Goal: Transaction & Acquisition: Purchase product/service

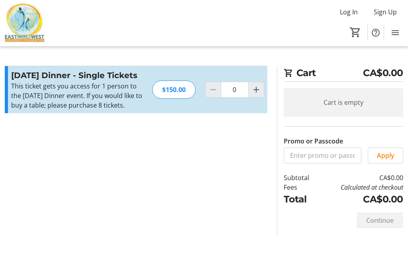
click at [257, 91] on mat-icon "Increment by one" at bounding box center [256, 90] width 10 height 10
type input "1"
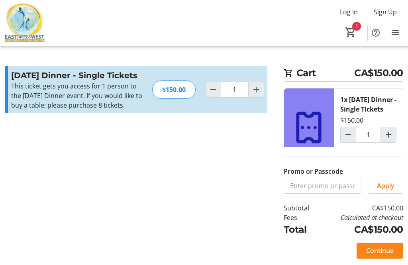
scroll to position [26, 0]
click at [378, 246] on span "Continue" at bounding box center [379, 251] width 27 height 10
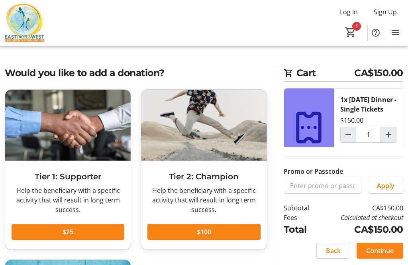
click at [392, 135] on mat-icon "Increment by one" at bounding box center [389, 135] width 10 height 10
type input "2"
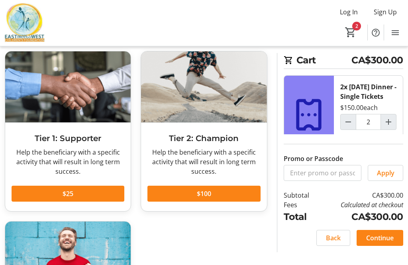
click at [386, 243] on span "Continue" at bounding box center [379, 238] width 27 height 10
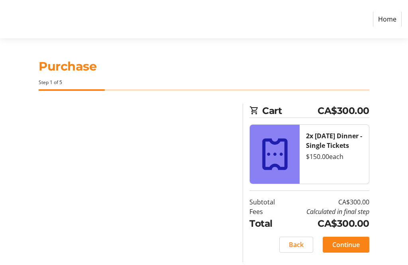
select select "CA"
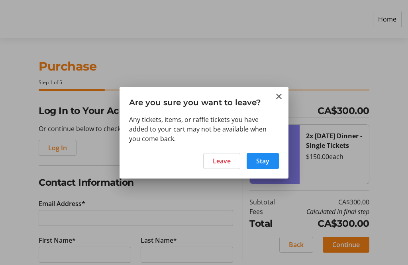
click at [223, 161] on span "Leave" at bounding box center [222, 161] width 18 height 10
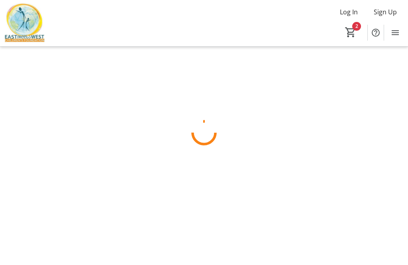
scroll to position [26, 0]
